Goal: Task Accomplishment & Management: Complete application form

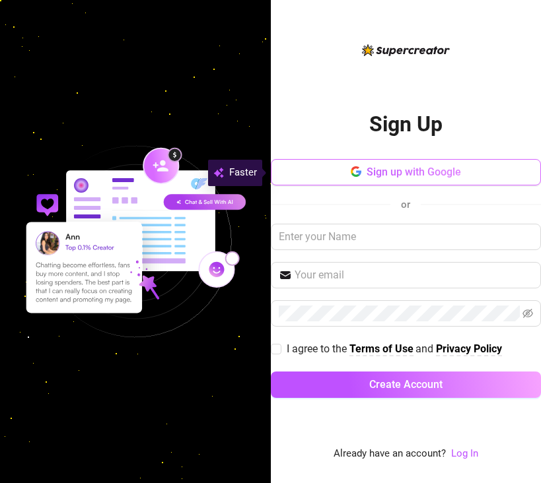
click at [442, 176] on span "Sign up with Google" at bounding box center [413, 172] width 94 height 13
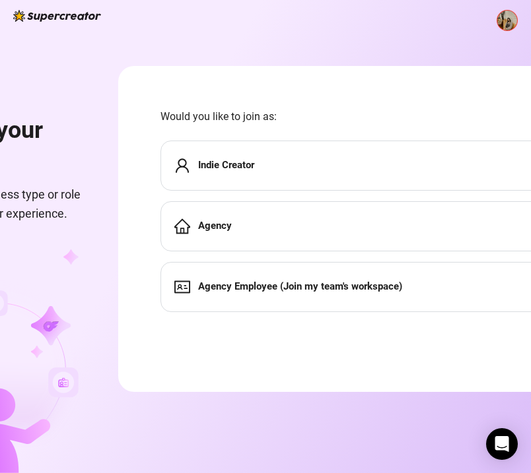
scroll to position [10, 0]
click at [254, 159] on strong "Indie Creator" at bounding box center [226, 165] width 56 height 12
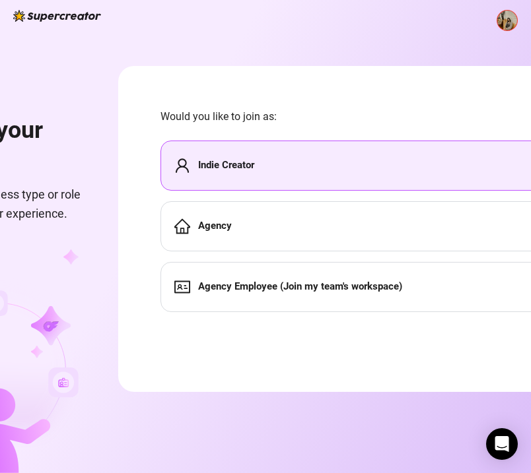
scroll to position [0, 0]
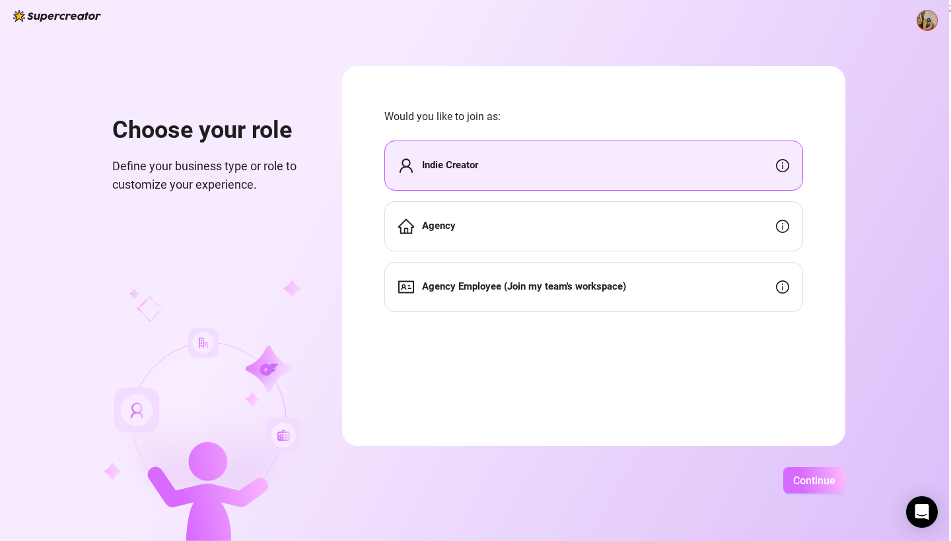
click at [540, 479] on span "Continue" at bounding box center [814, 481] width 42 height 13
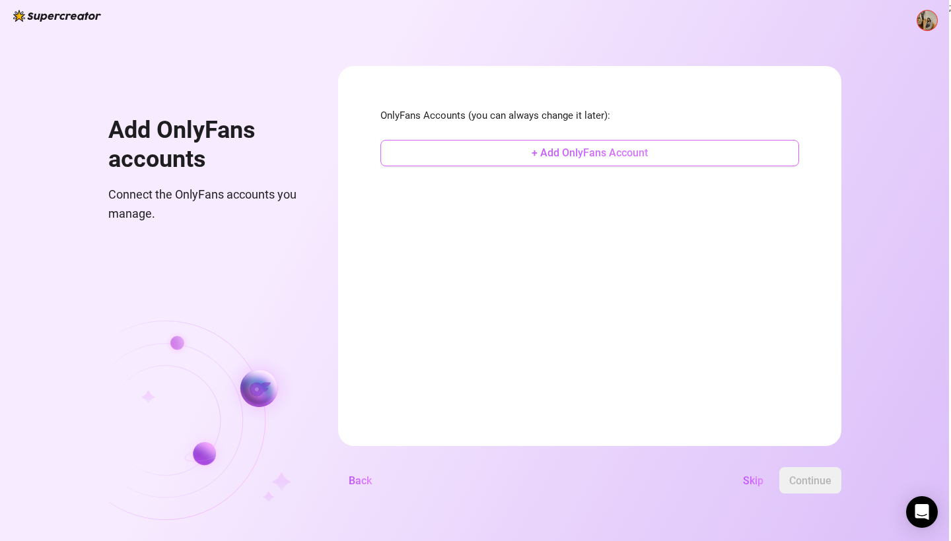
click at [540, 159] on button "+ Add OnlyFans Account" at bounding box center [589, 153] width 419 height 26
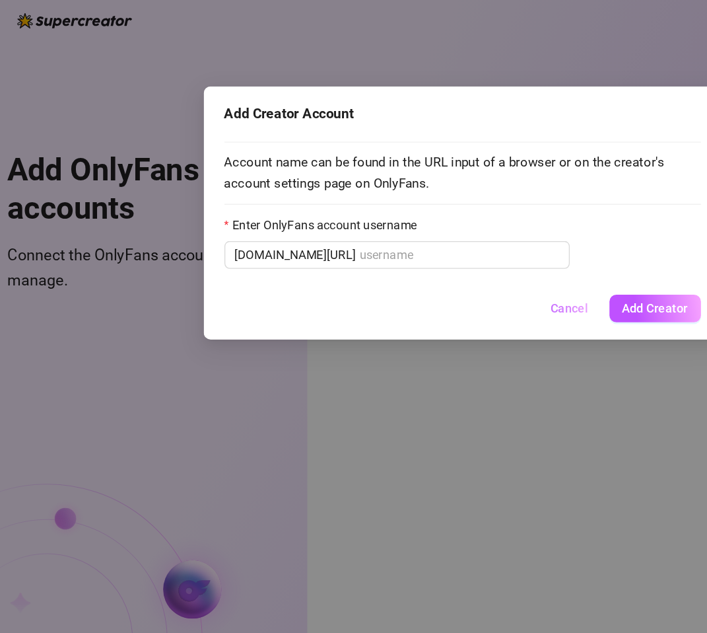
click at [421, 233] on span "Cancel" at bounding box center [435, 235] width 29 height 11
